Goal: Check status

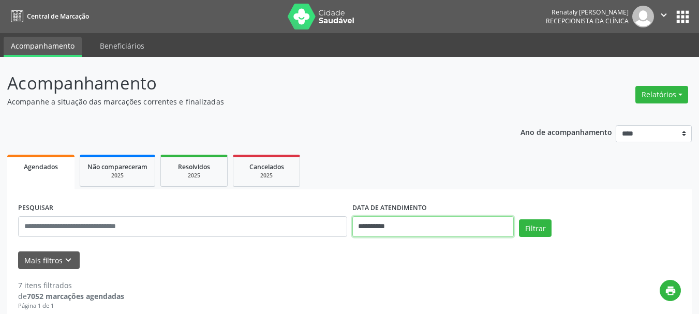
click at [387, 227] on input "**********" at bounding box center [433, 226] width 162 height 21
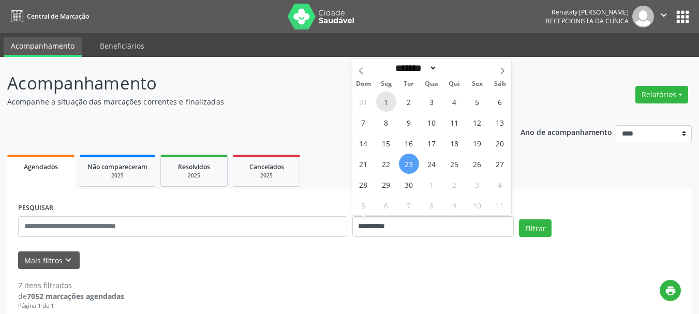
click at [386, 99] on span "1" at bounding box center [386, 102] width 20 height 20
type input "**********"
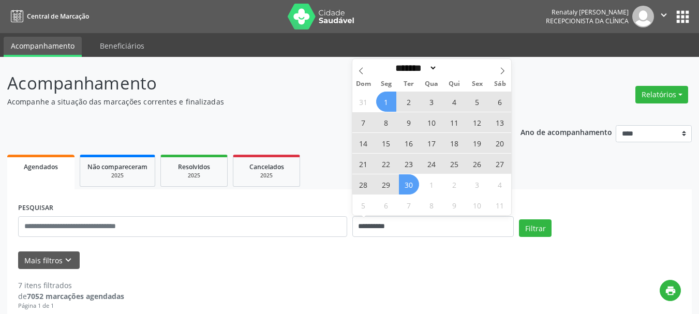
click at [413, 184] on span "30" at bounding box center [409, 184] width 20 height 20
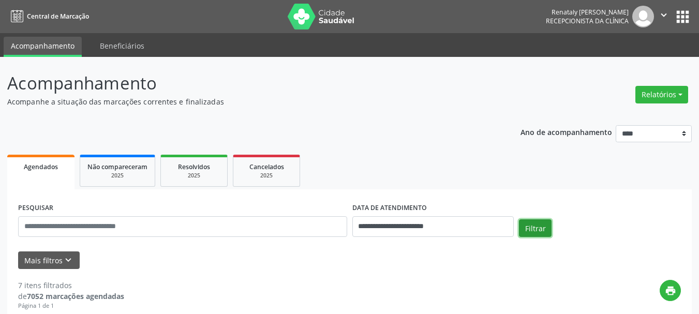
click at [536, 227] on button "Filtrar" at bounding box center [535, 228] width 33 height 18
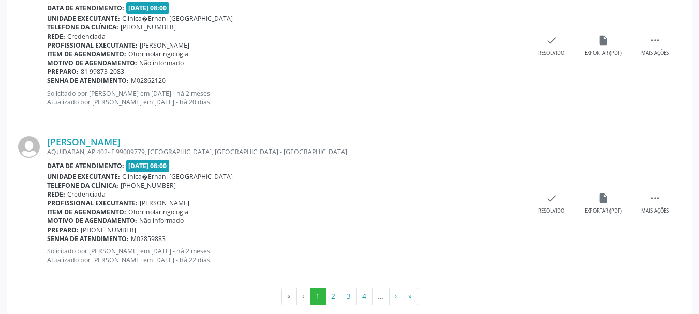
scroll to position [2414, 0]
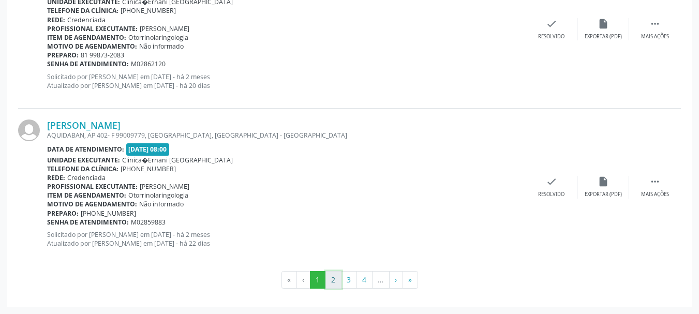
click at [338, 282] on button "2" at bounding box center [333, 280] width 16 height 18
click at [351, 280] on button "3" at bounding box center [349, 280] width 16 height 18
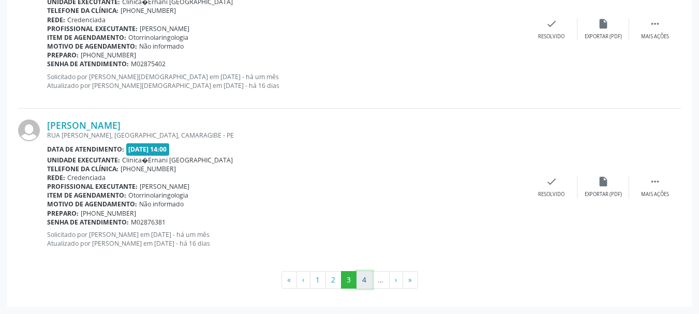
click at [364, 279] on button "4" at bounding box center [364, 280] width 16 height 18
click at [363, 278] on button "5" at bounding box center [365, 280] width 16 height 18
click at [364, 281] on button "6" at bounding box center [365, 280] width 16 height 18
click at [362, 282] on button "7" at bounding box center [365, 280] width 16 height 18
click at [364, 281] on button "8" at bounding box center [365, 280] width 16 height 18
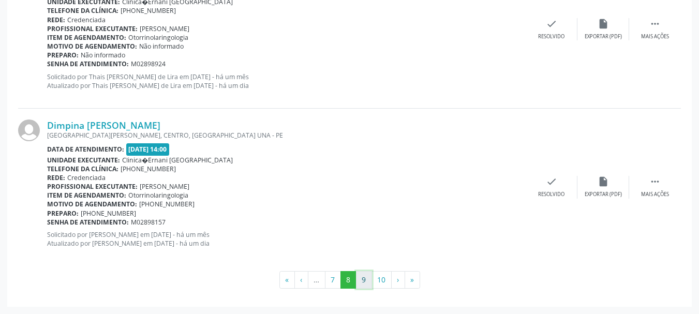
click at [362, 284] on button "9" at bounding box center [364, 280] width 16 height 18
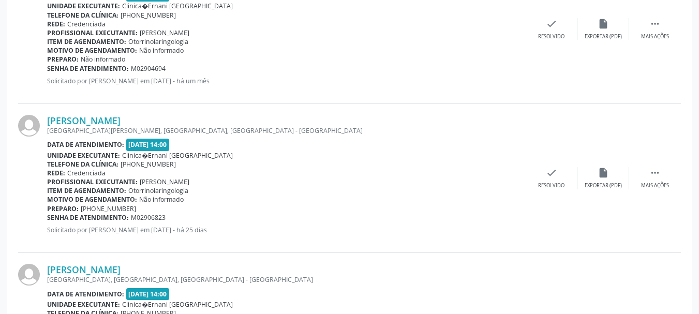
scroll to position [2361, 0]
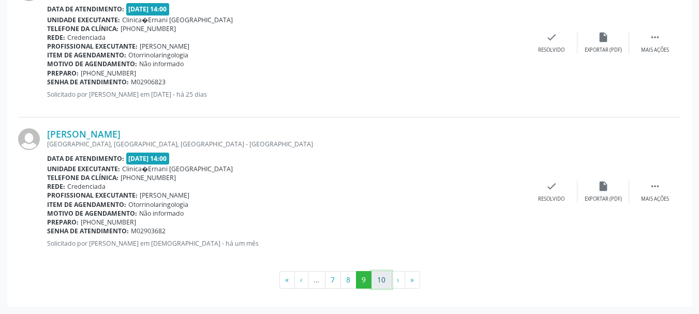
click at [381, 279] on button "10" at bounding box center [381, 280] width 20 height 18
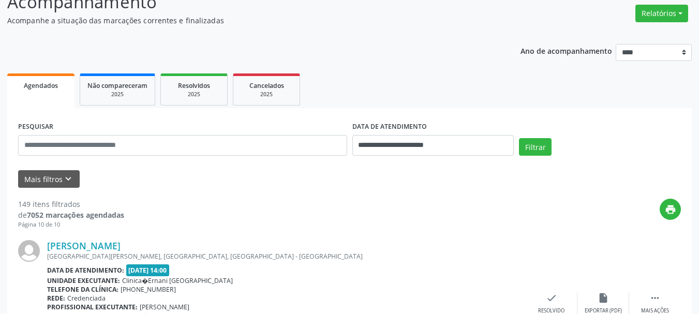
scroll to position [0, 0]
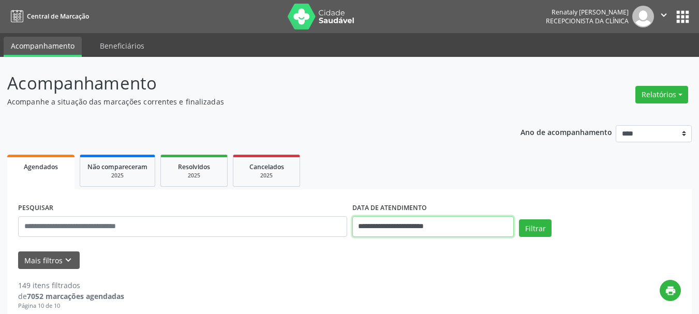
click at [425, 227] on input "**********" at bounding box center [433, 226] width 162 height 21
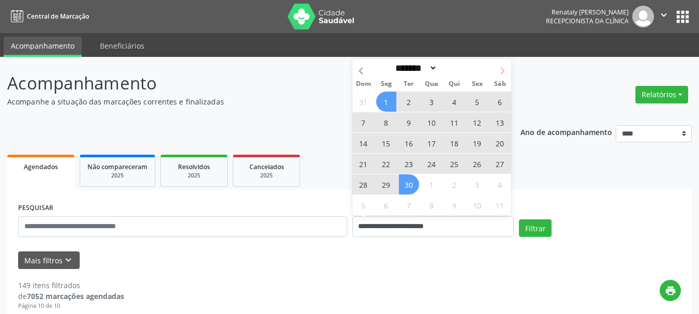
click at [503, 71] on icon at bounding box center [502, 70] width 7 height 7
select select "*"
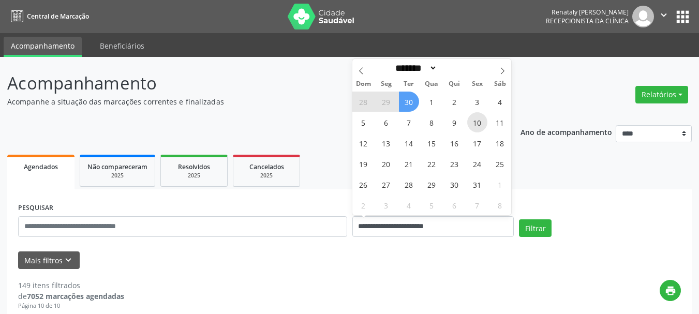
click at [479, 122] on span "10" at bounding box center [477, 122] width 20 height 20
type input "**********"
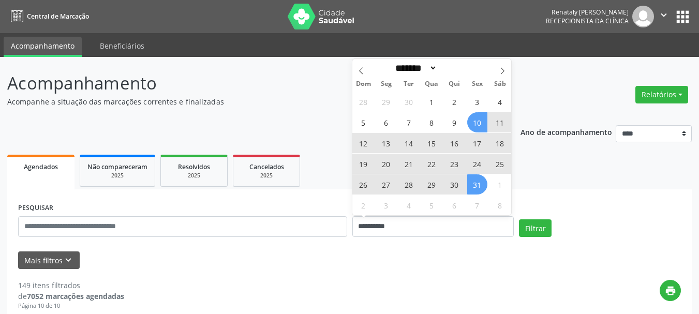
click at [474, 185] on span "31" at bounding box center [477, 184] width 20 height 20
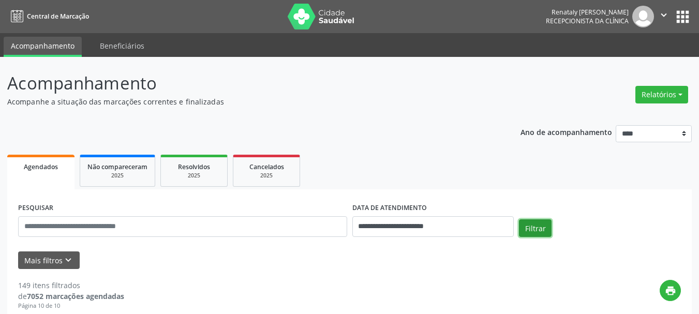
click at [533, 235] on button "Filtrar" at bounding box center [535, 228] width 33 height 18
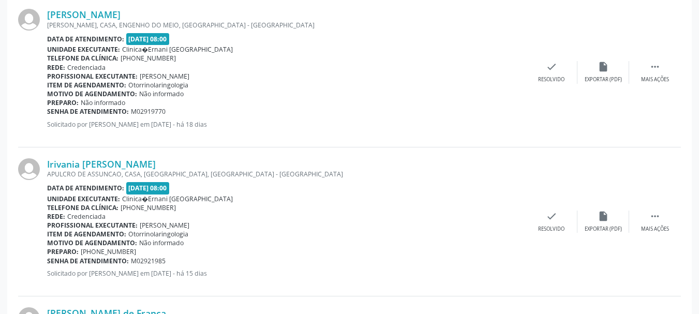
scroll to position [517, 0]
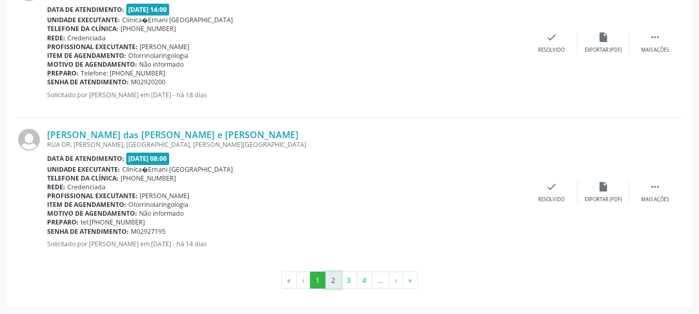
click at [330, 281] on button "2" at bounding box center [333, 281] width 16 height 18
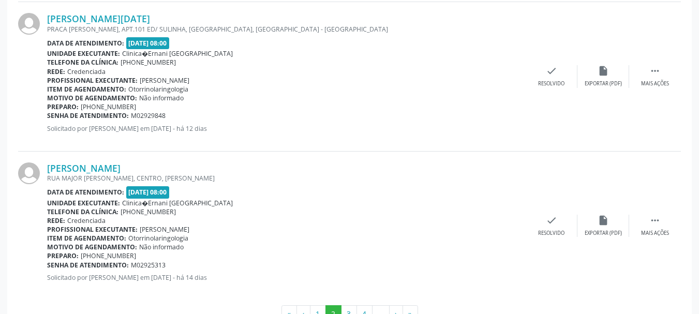
scroll to position [2280, 0]
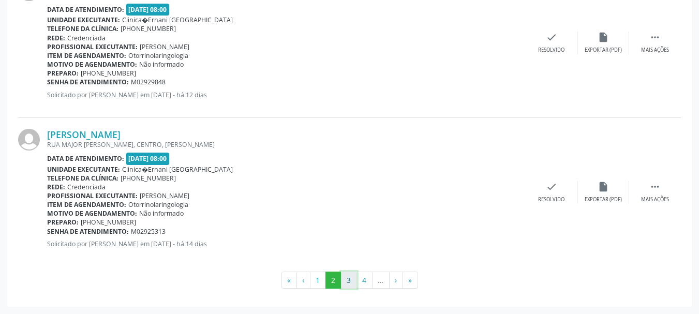
click at [353, 280] on button "3" at bounding box center [349, 281] width 16 height 18
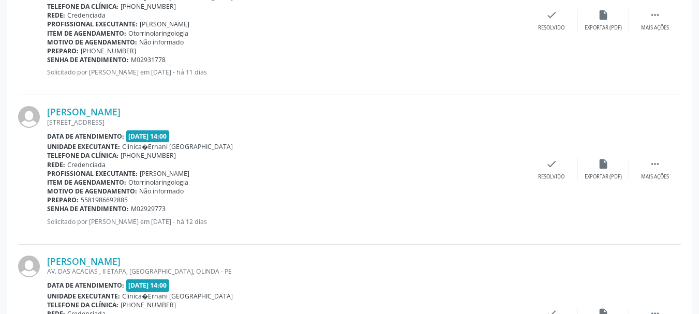
scroll to position [935, 0]
